Goal: Information Seeking & Learning: Learn about a topic

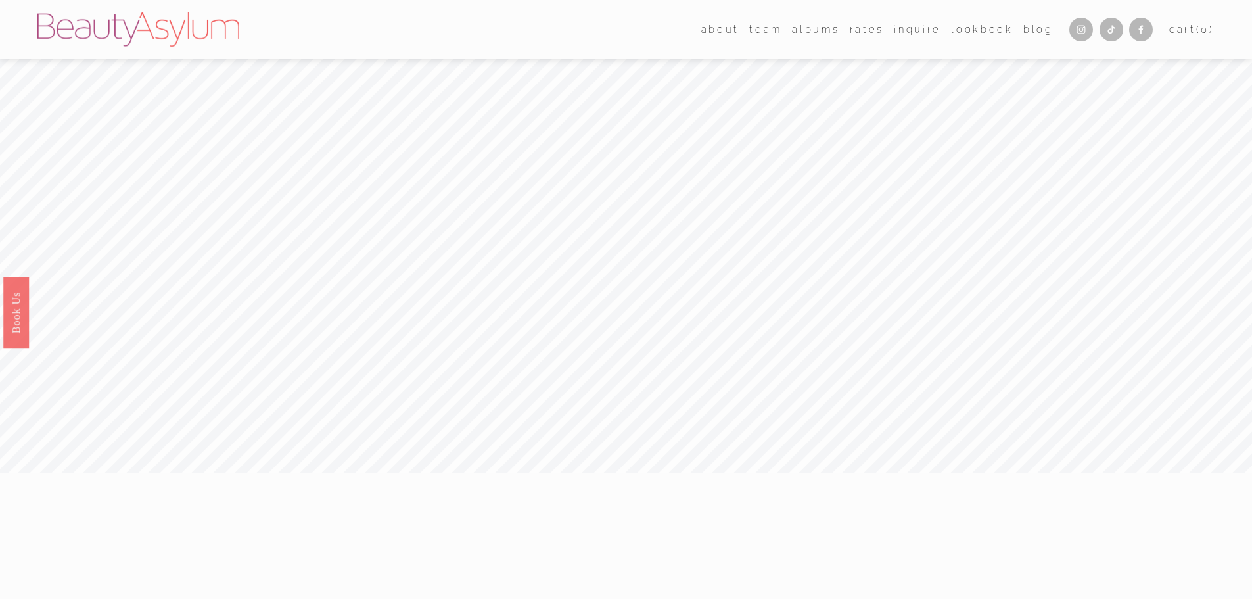
click at [869, 34] on link "Rates" at bounding box center [867, 29] width 34 height 19
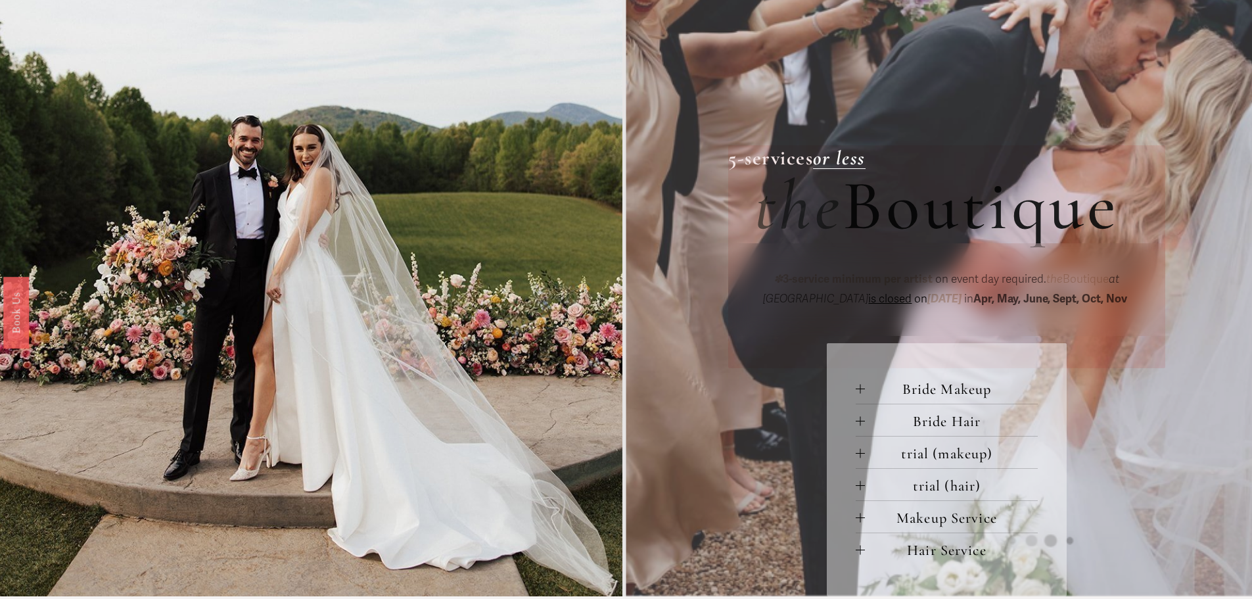
scroll to position [526, 0]
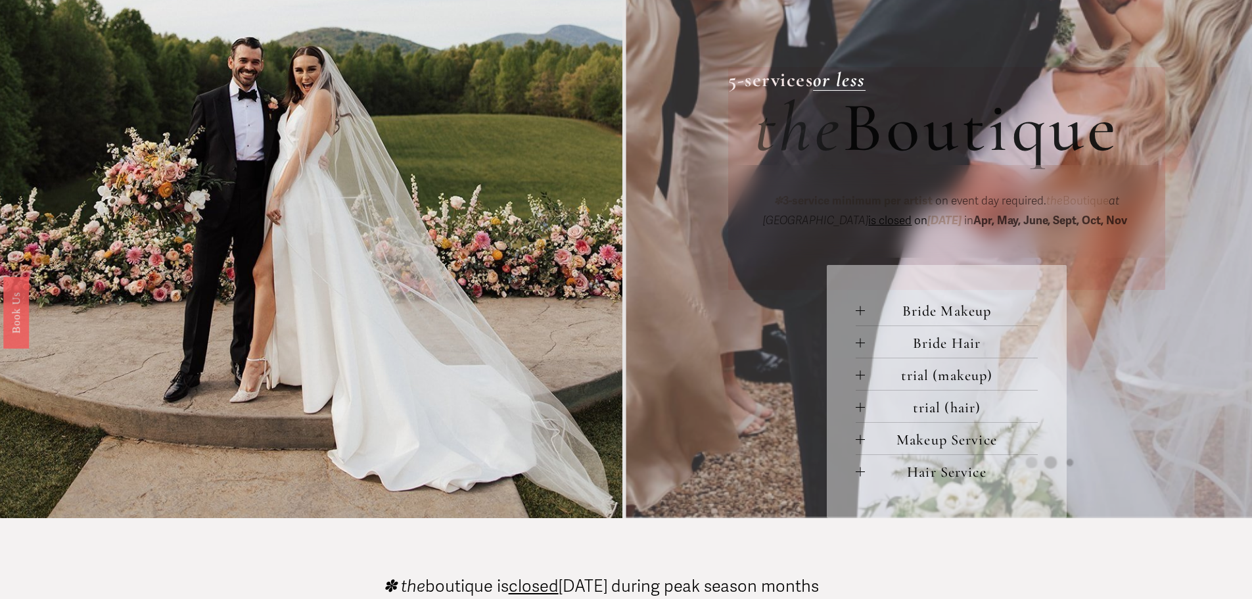
click at [861, 315] on div at bounding box center [860, 310] width 9 height 9
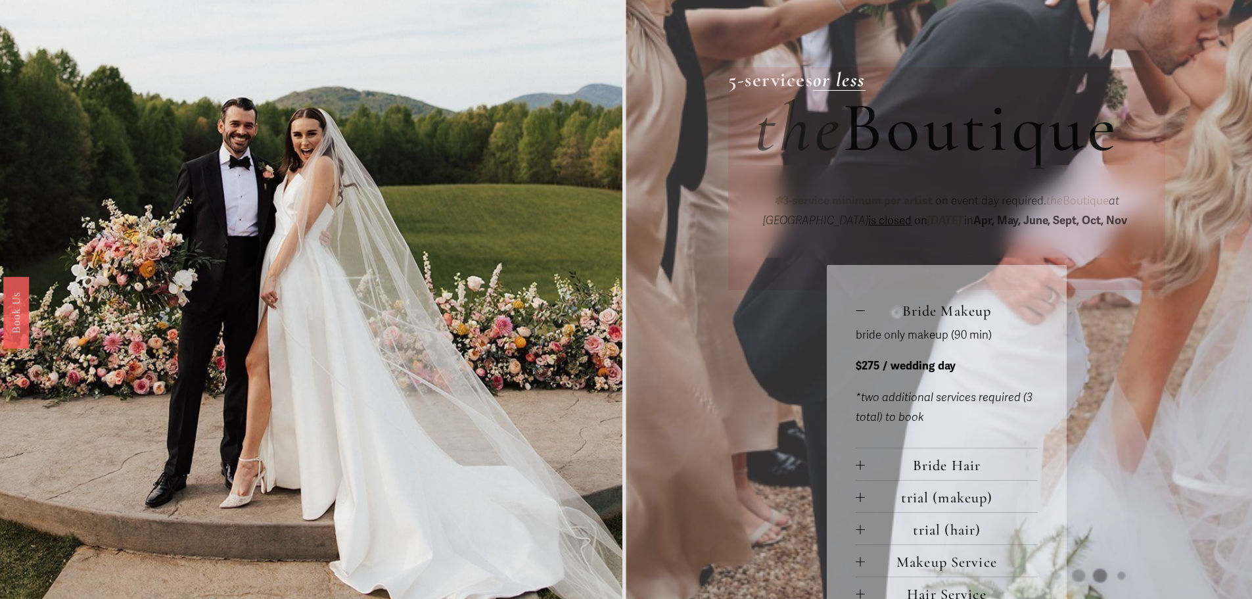
click at [862, 467] on div at bounding box center [860, 464] width 9 height 9
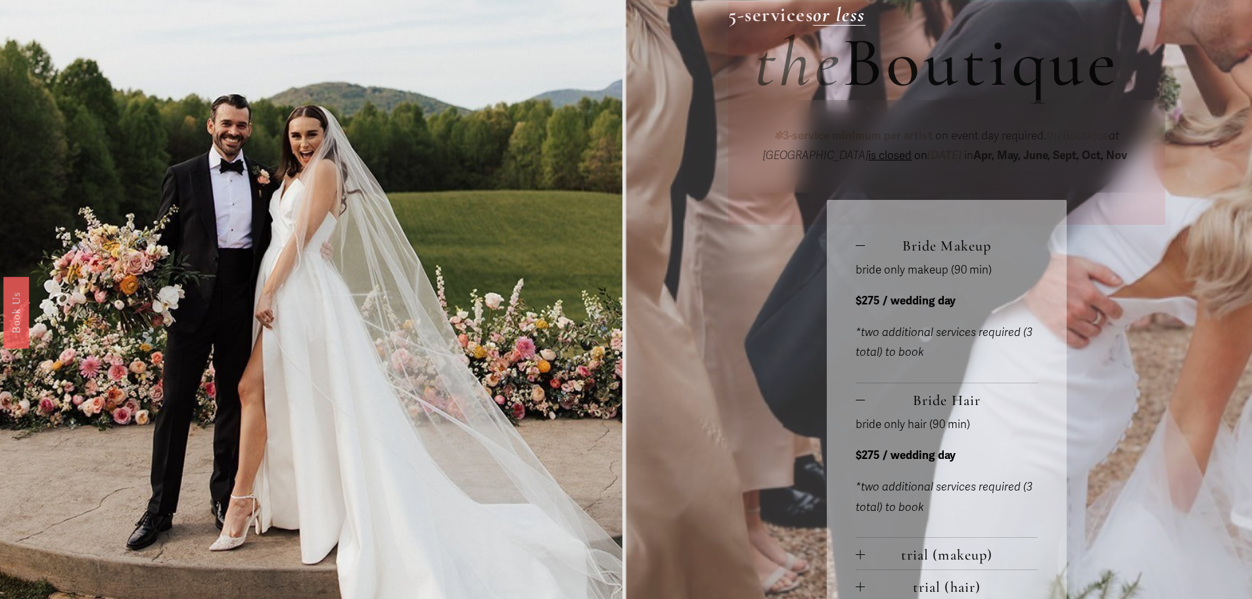
scroll to position [788, 0]
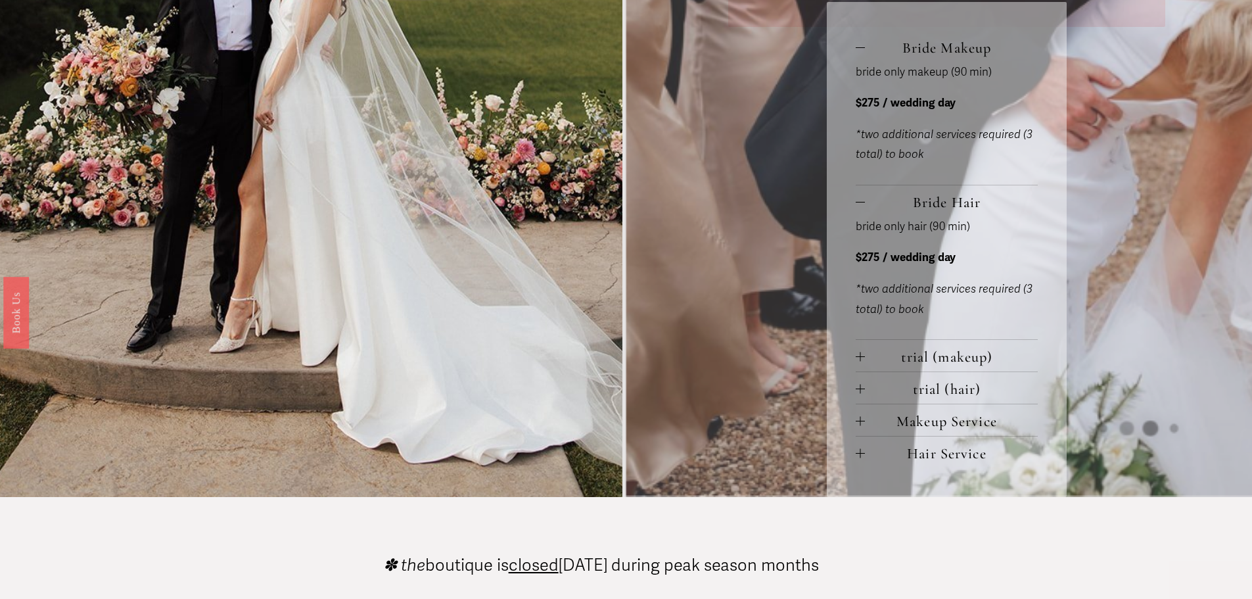
click at [862, 455] on div at bounding box center [860, 453] width 9 height 9
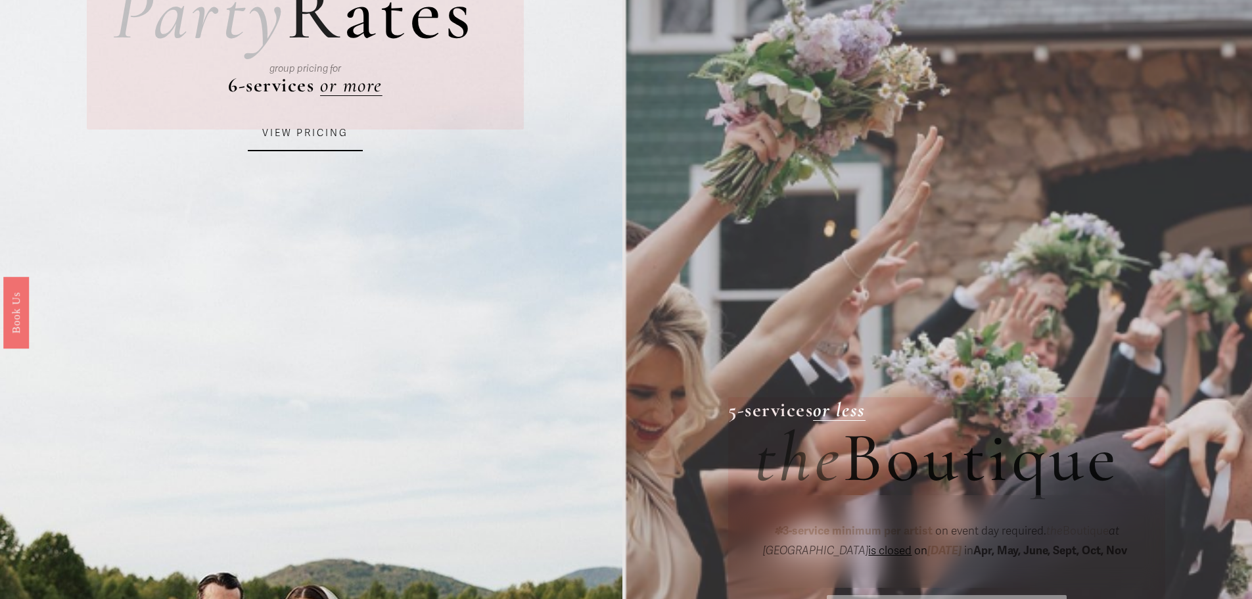
scroll to position [0, 0]
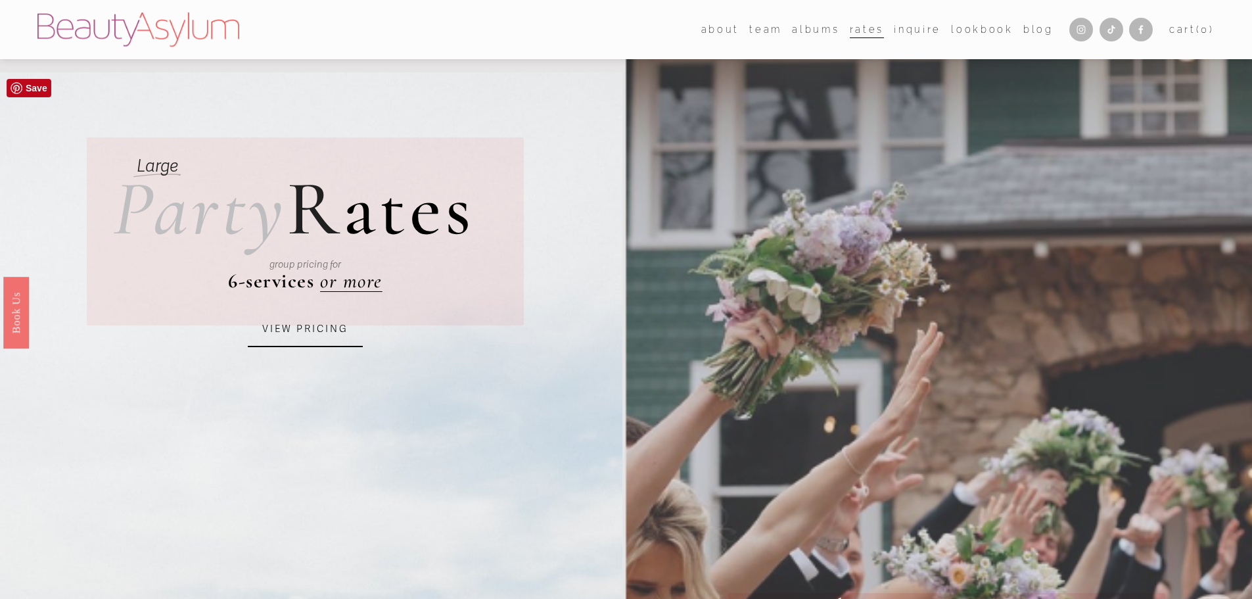
click at [328, 327] on link "VIEW PRICING" at bounding box center [305, 328] width 115 height 35
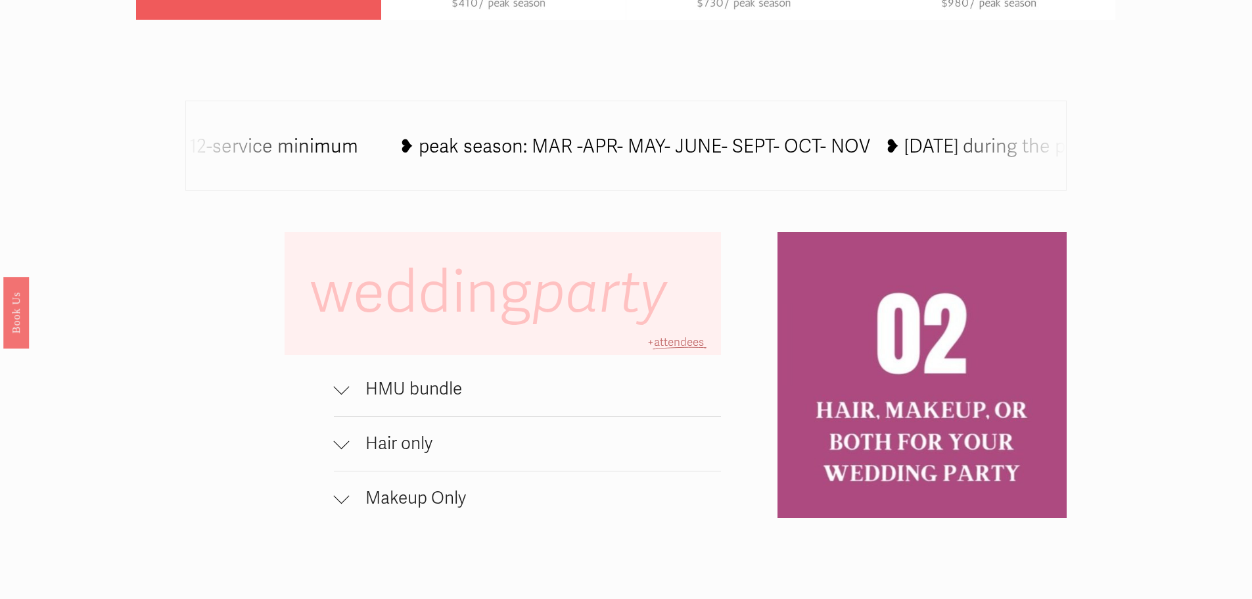
scroll to position [1051, 0]
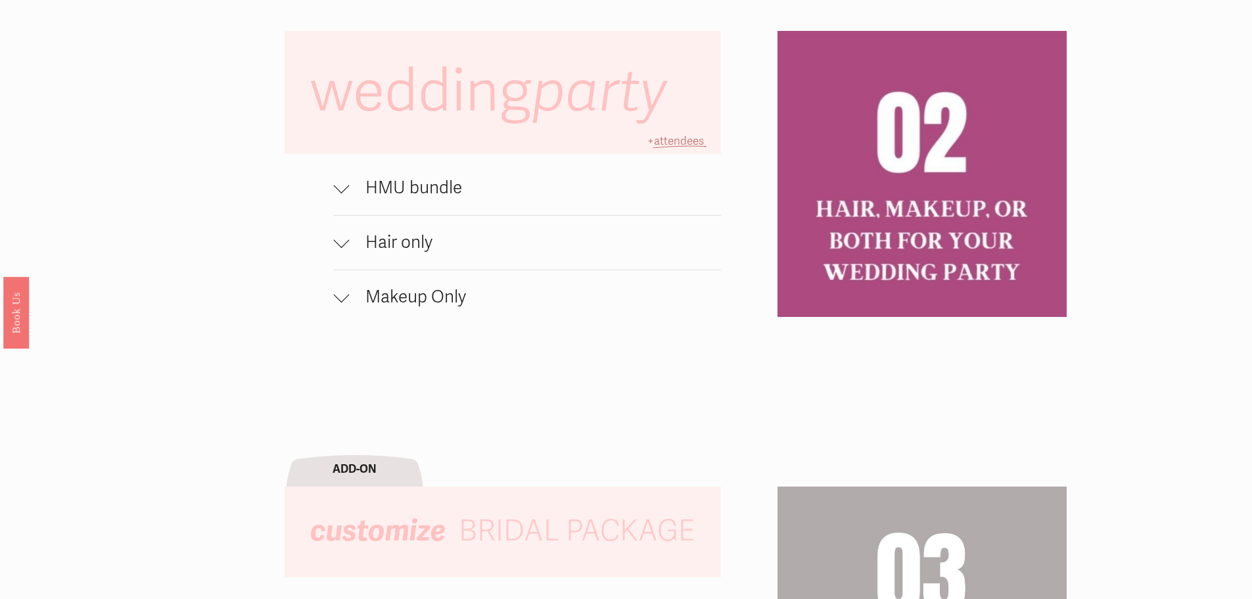
click at [390, 262] on button "Hair only" at bounding box center [528, 243] width 388 height 54
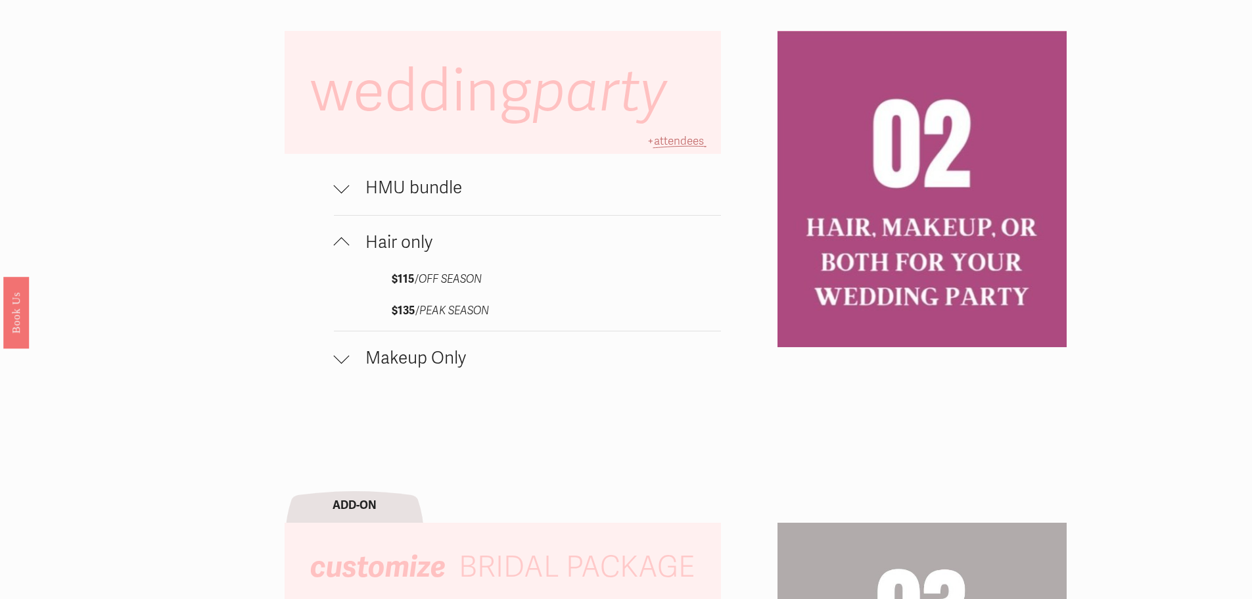
click at [373, 368] on span "Makeup Only" at bounding box center [536, 358] width 372 height 21
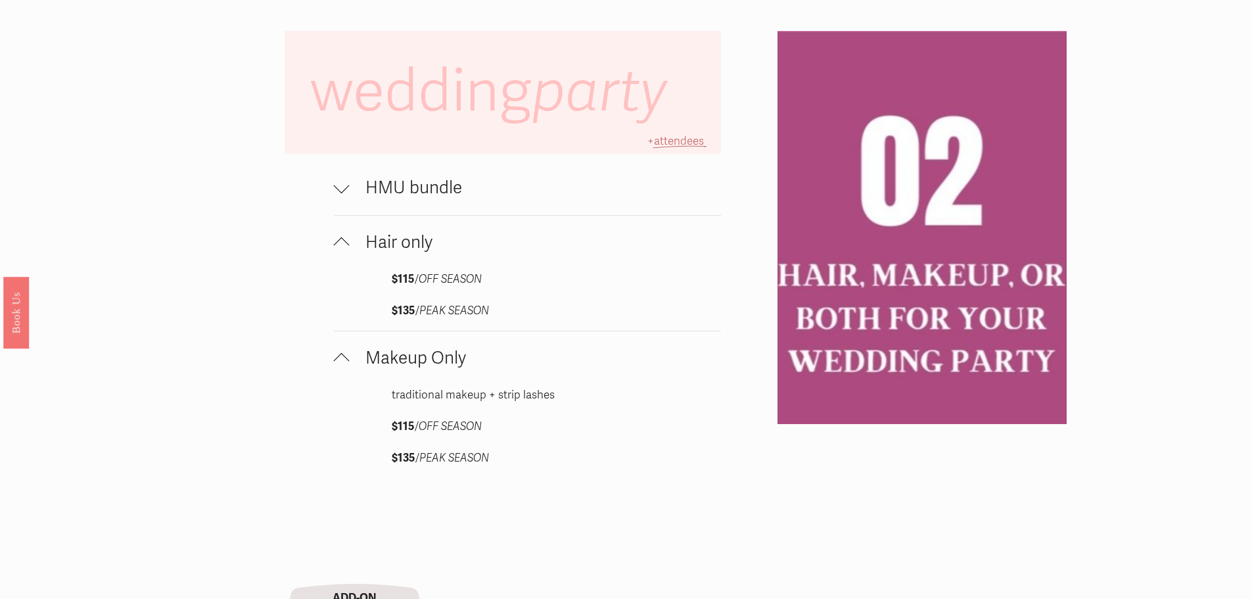
click at [404, 252] on span "Hair only" at bounding box center [536, 242] width 372 height 21
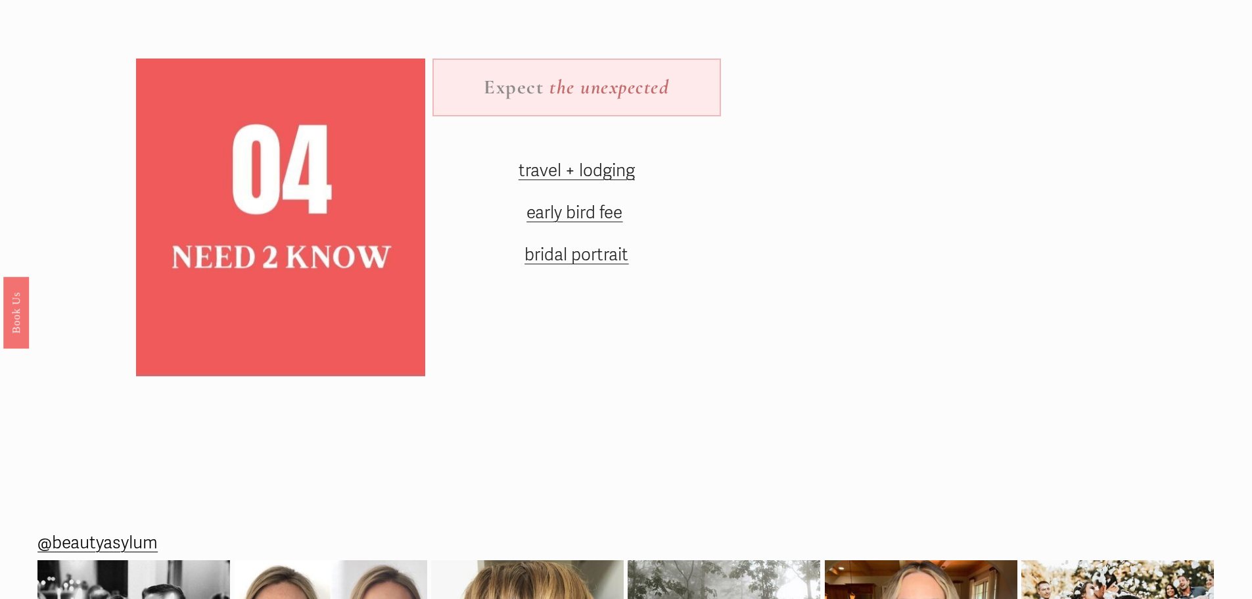
scroll to position [2037, 0]
